Goal: Use online tool/utility: Utilize a website feature to perform a specific function

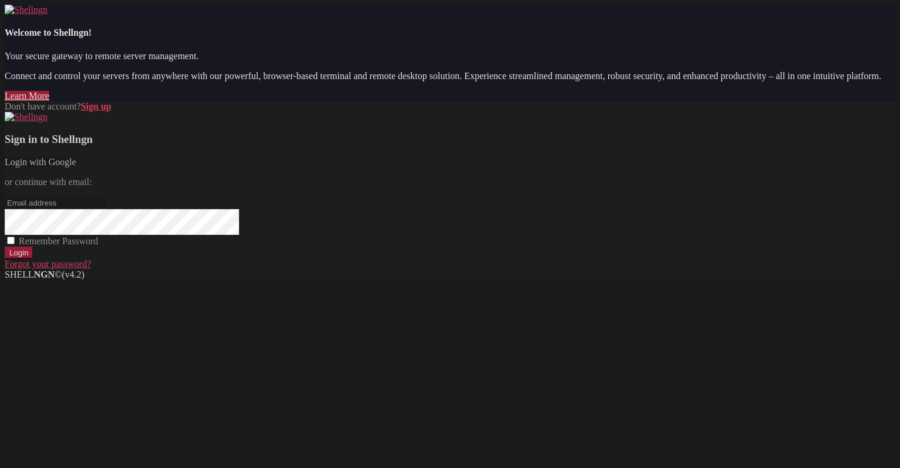
click at [76, 167] on link "Login with Google" at bounding box center [40, 162] width 71 height 10
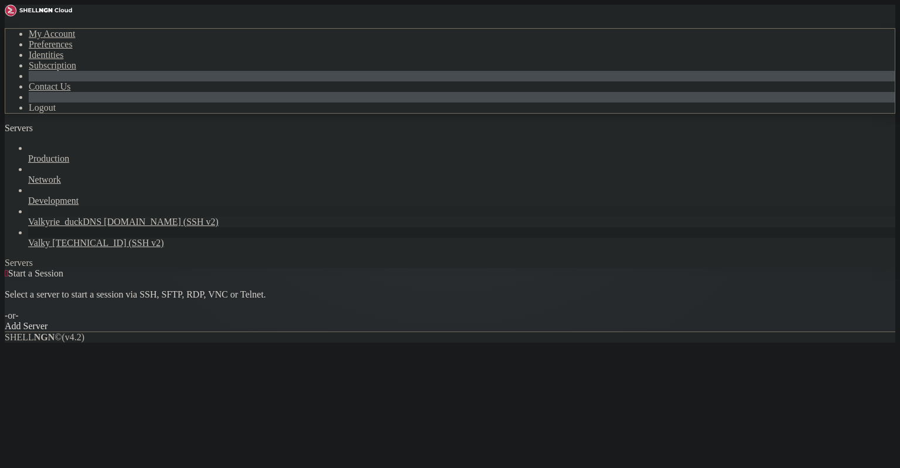
click at [87, 217] on span "Valkyrie_duckDNS" at bounding box center [64, 222] width 73 height 10
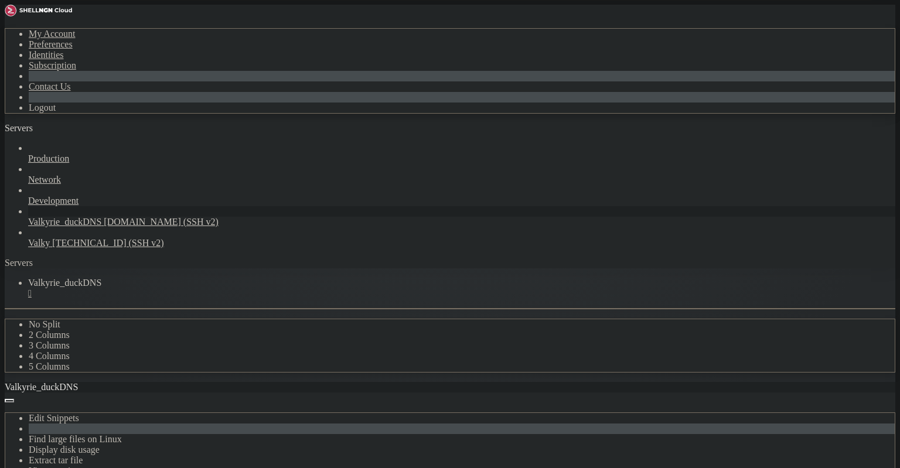
scroll to position [567, 0]
drag, startPoint x: 9, startPoint y: 659, endPoint x: 116, endPoint y: 661, distance: 106.6
drag, startPoint x: 84, startPoint y: 665, endPoint x: 53, endPoint y: 667, distance: 31.6
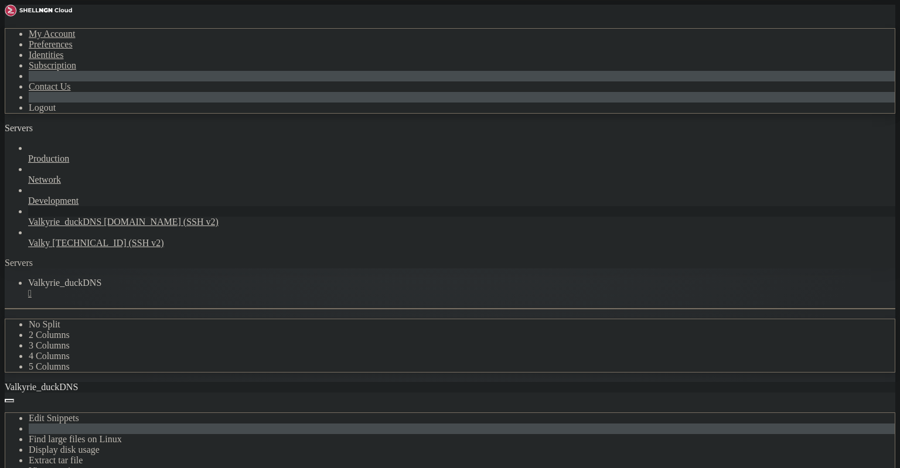
drag, startPoint x: 9, startPoint y: 661, endPoint x: 123, endPoint y: 733, distance: 135.0
drag, startPoint x: 125, startPoint y: 873, endPoint x: 118, endPoint y: 877, distance: 8.6
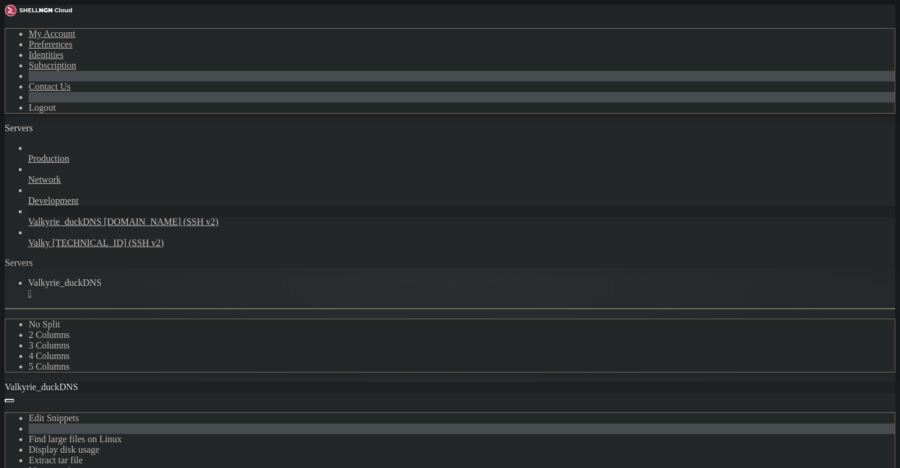
drag, startPoint x: 124, startPoint y: 879, endPoint x: 5, endPoint y: 653, distance: 255.2
drag, startPoint x: 7, startPoint y: 654, endPoint x: 51, endPoint y: 649, distance: 44.2
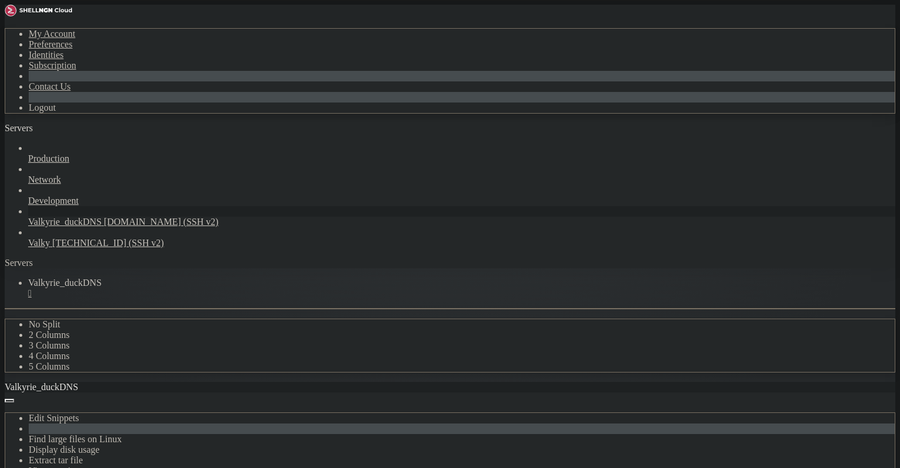
scroll to position [606, 0]
drag, startPoint x: 8, startPoint y: 621, endPoint x: 128, endPoint y: 707, distance: 147.4
drag, startPoint x: 128, startPoint y: 707, endPoint x: 130, endPoint y: 718, distance: 11.4
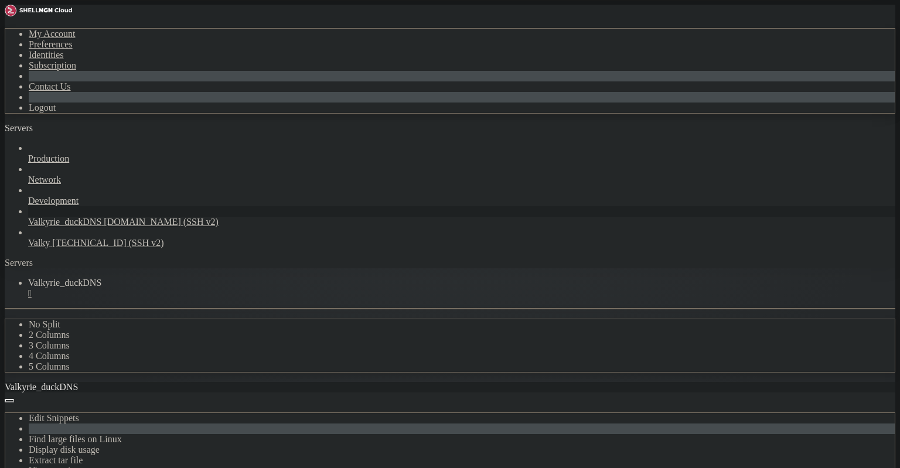
drag, startPoint x: 162, startPoint y: 786, endPoint x: 10, endPoint y: 620, distance: 225.5
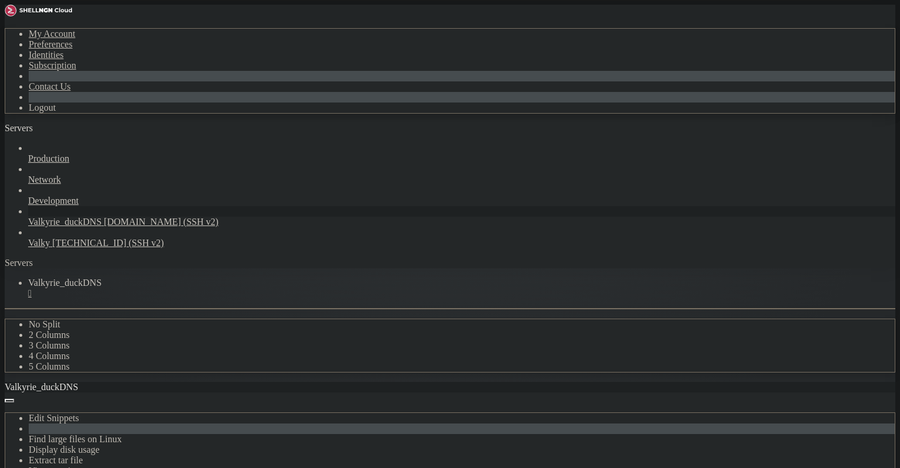
scroll to position [1017, 0]
drag, startPoint x: 188, startPoint y: 703, endPoint x: 181, endPoint y: 705, distance: 7.2
drag, startPoint x: 219, startPoint y: 715, endPoint x: 235, endPoint y: 719, distance: 16.2
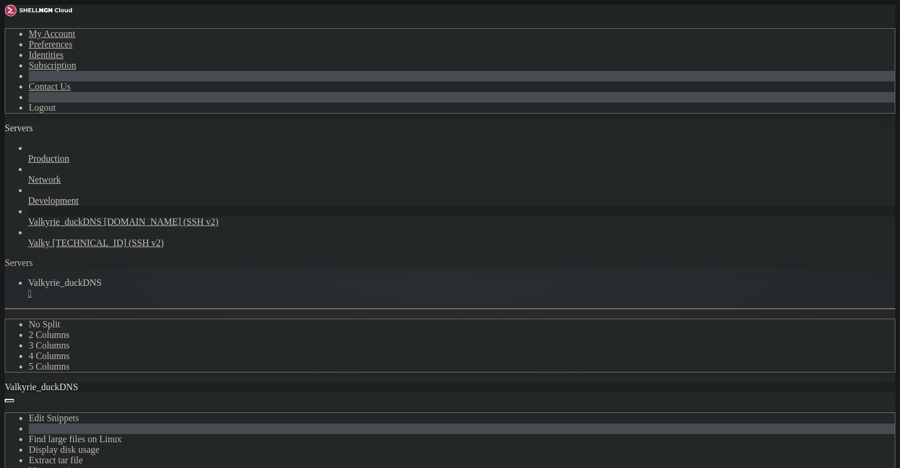
scroll to position [832, 0]
drag, startPoint x: 136, startPoint y: 861, endPoint x: 50, endPoint y: 743, distance: 146.3
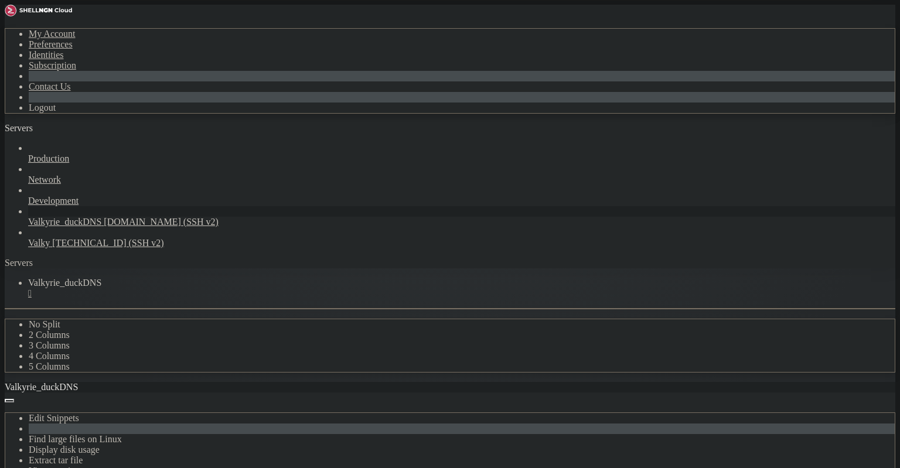
drag, startPoint x: 269, startPoint y: 748, endPoint x: 225, endPoint y: 734, distance: 46.1
drag, startPoint x: 293, startPoint y: 759, endPoint x: 309, endPoint y: 763, distance: 16.8
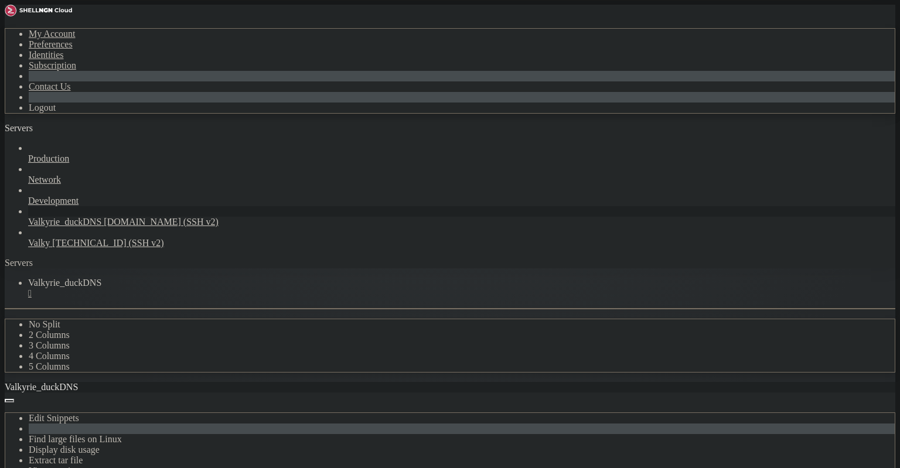
drag, startPoint x: 312, startPoint y: 760, endPoint x: 36, endPoint y: 530, distance: 359.3
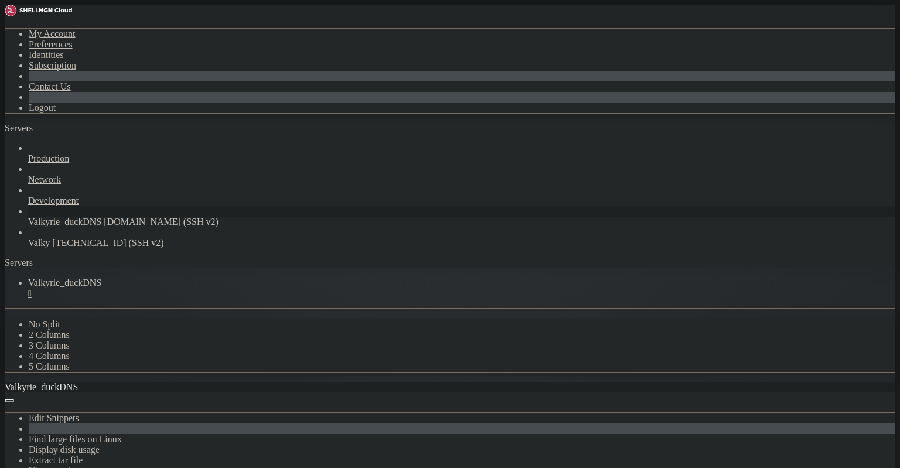
copy div "loremip@dolorsit : ~ $ ^A consect@adipisci : ~ $ elitseddo eiusmo tempor-incidi…"
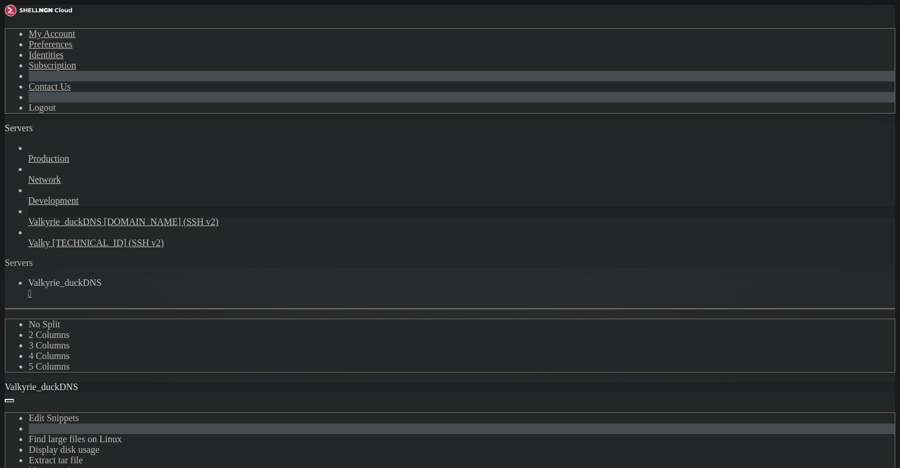
drag, startPoint x: 116, startPoint y: 688, endPoint x: 119, endPoint y: 676, distance: 11.7
drag, startPoint x: 264, startPoint y: 832, endPoint x: 278, endPoint y: 831, distance: 13.5
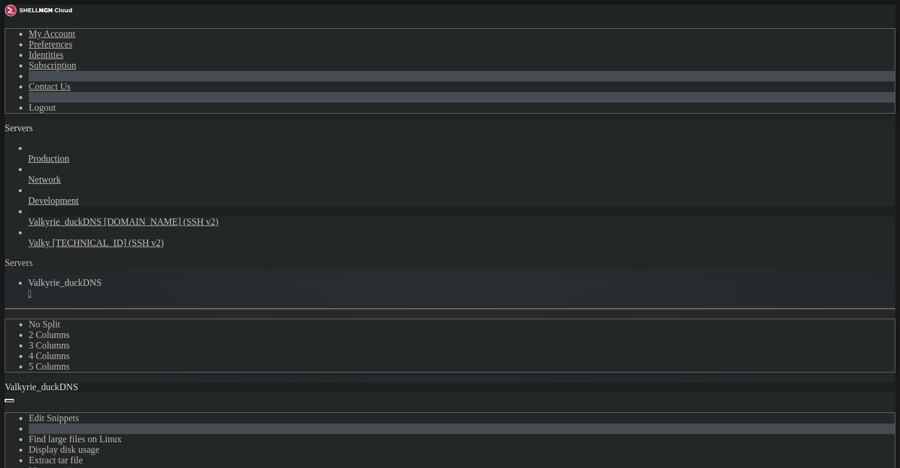
drag, startPoint x: 159, startPoint y: 831, endPoint x: 13, endPoint y: 699, distance: 196.2
copy div "enneth@valkyrie : ~ $ # [PERSON_NAME] job pendurado, destrava estado sudo syste…"
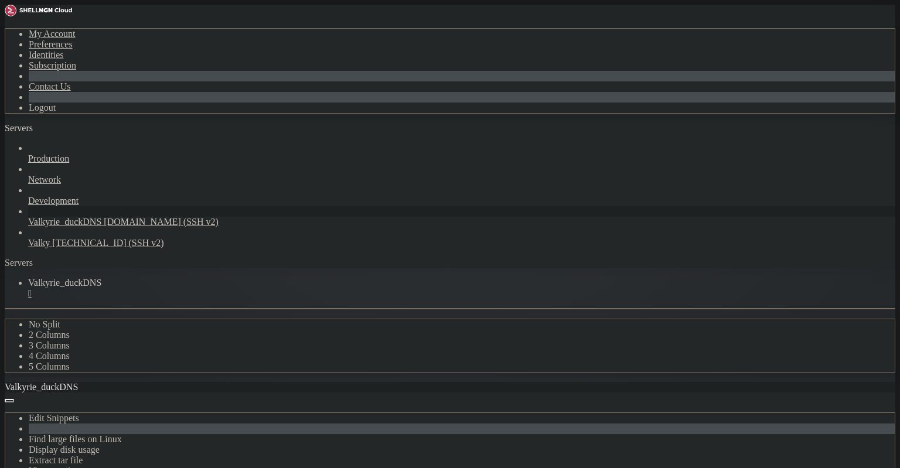
scroll to position [16118, 0]
drag, startPoint x: 10, startPoint y: 645, endPoint x: 245, endPoint y: 823, distance: 294.7
drag, startPoint x: 9, startPoint y: 511, endPoint x: 52, endPoint y: 509, distance: 42.2
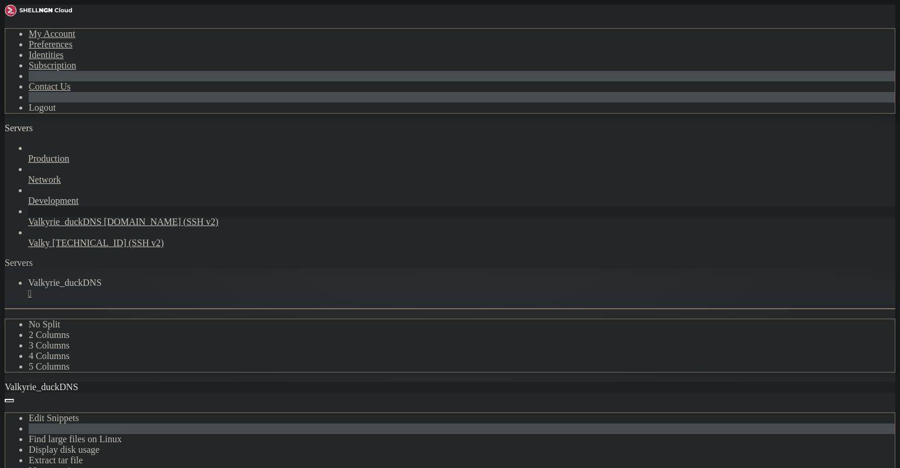
drag, startPoint x: 8, startPoint y: 515, endPoint x: 84, endPoint y: 583, distance: 101.7
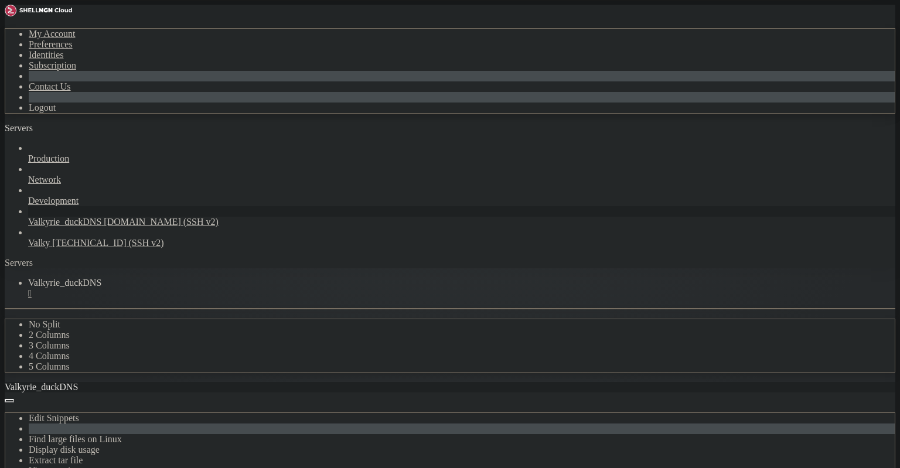
scroll to position [17642, 0]
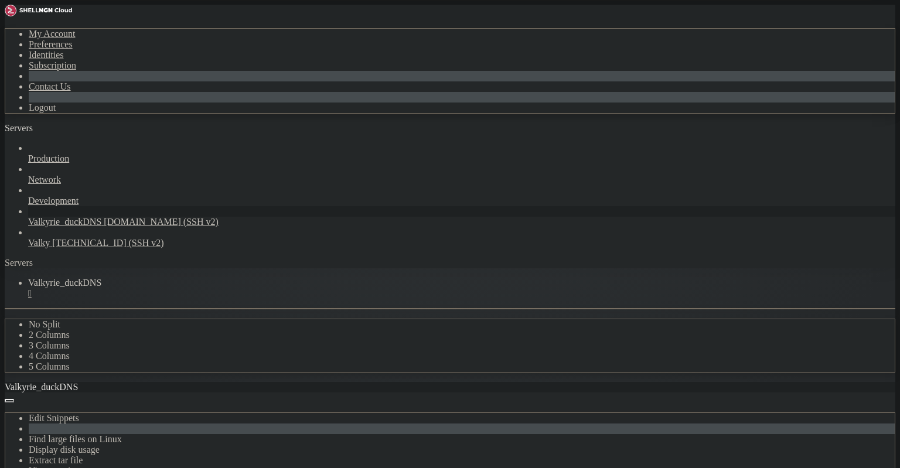
drag, startPoint x: 520, startPoint y: 174, endPoint x: 383, endPoint y: 121, distance: 146.5
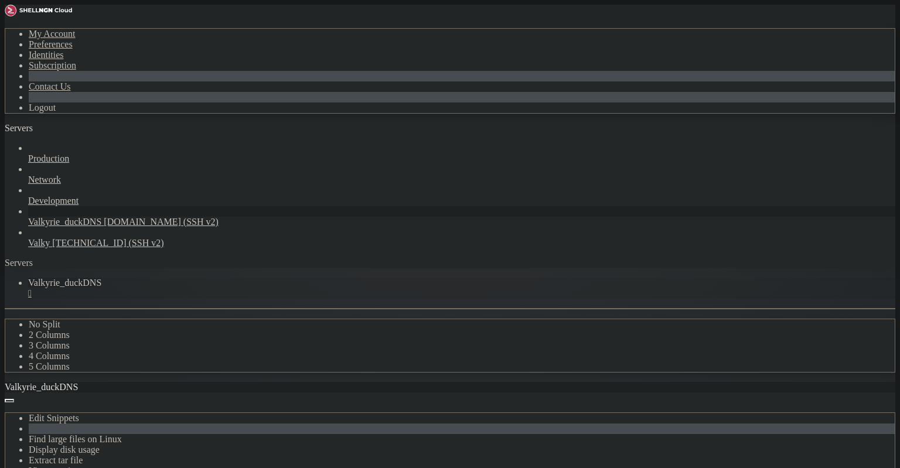
click at [246, 288] on div "" at bounding box center [461, 293] width 867 height 11
